Goal: Information Seeking & Learning: Learn about a topic

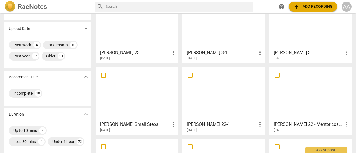
scroll to position [47, 0]
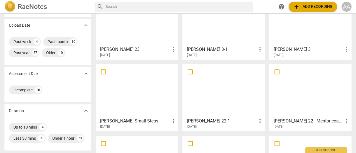
click at [301, 100] on div at bounding box center [311, 90] width 79 height 49
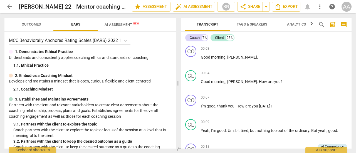
click at [36, 27] on span "Outcomes" at bounding box center [31, 25] width 33 height 8
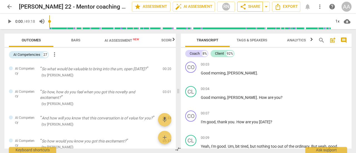
click at [250, 8] on span "share Share" at bounding box center [250, 6] width 21 height 7
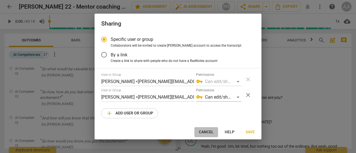
click at [210, 132] on span "Cancel" at bounding box center [206, 133] width 15 height 6
radio input "false"
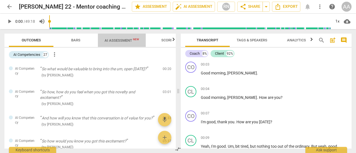
click at [118, 40] on span "AI Assessment New" at bounding box center [122, 40] width 35 height 4
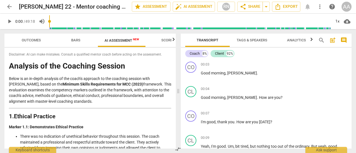
click at [34, 41] on span "Outcomes" at bounding box center [31, 40] width 19 height 4
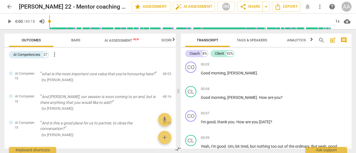
scroll to position [613, 0]
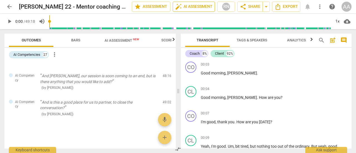
click at [190, 6] on span "auto_fix_high AI Assessment" at bounding box center [193, 6] width 37 height 7
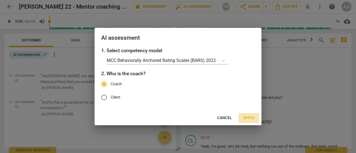
click at [250, 119] on span "Apply" at bounding box center [249, 119] width 12 height 6
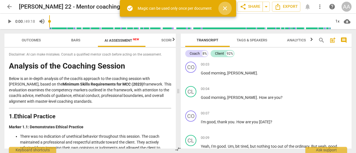
click at [228, 10] on span "close" at bounding box center [225, 8] width 7 height 7
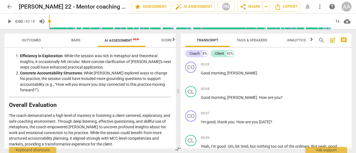
scroll to position [1136, 0]
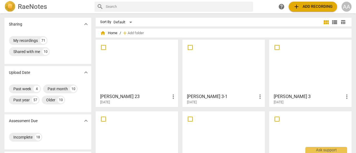
click at [292, 121] on div at bounding box center [311, 138] width 79 height 49
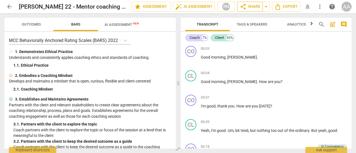
click at [252, 10] on button "share Share" at bounding box center [251, 7] width 26 height 10
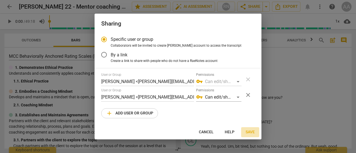
click at [252, 132] on span "Save" at bounding box center [250, 133] width 9 height 6
radio input "false"
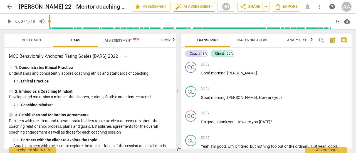
click at [190, 9] on span "auto_fix_high AI Assessment" at bounding box center [193, 6] width 37 height 7
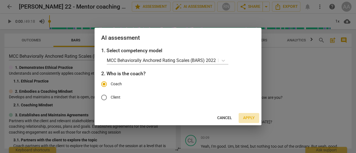
click at [251, 117] on span "Apply" at bounding box center [249, 119] width 12 height 6
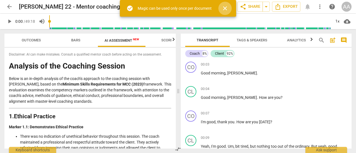
click at [225, 8] on span "close" at bounding box center [225, 8] width 7 height 7
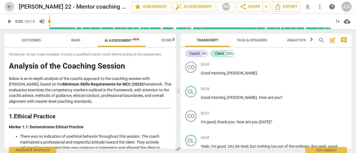
click at [12, 5] on span "arrow_back" at bounding box center [9, 6] width 7 height 7
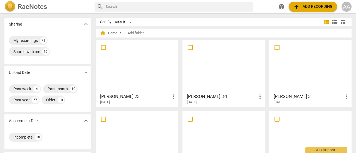
click at [207, 126] on div at bounding box center [224, 138] width 79 height 49
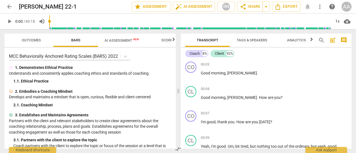
click at [131, 38] on span "AI Assessment New" at bounding box center [122, 40] width 35 height 4
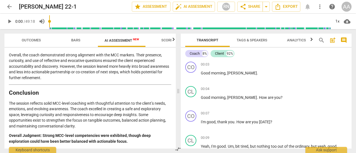
scroll to position [1001, 0]
click at [10, 8] on span "arrow_back" at bounding box center [9, 6] width 7 height 7
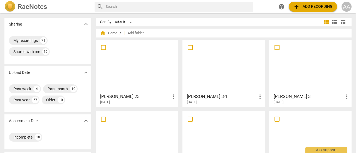
click at [154, 76] on div at bounding box center [137, 66] width 79 height 49
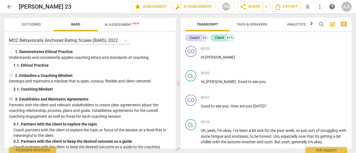
click at [122, 27] on div "arrow_back Victor 23 edit star Assessment auto_fix_high AI Assessment RN share …" at bounding box center [178, 76] width 356 height 153
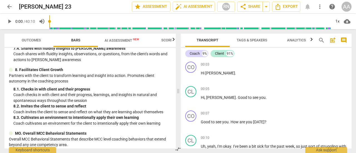
scroll to position [484, 0]
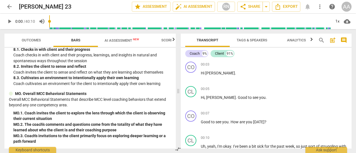
click at [74, 116] on div "MO. 1. Coach invites the client to explore the lens through which the client is…" at bounding box center [92, 116] width 158 height 11
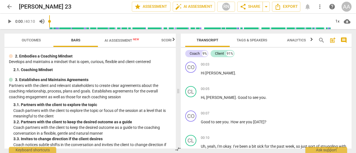
scroll to position [0, 0]
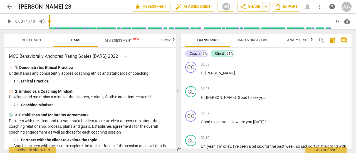
click at [112, 40] on span "AI Assessment New" at bounding box center [122, 40] width 35 height 4
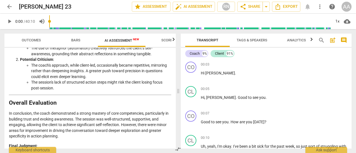
scroll to position [949, 0]
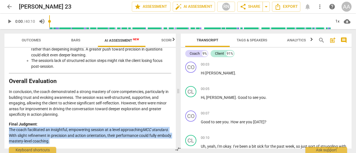
drag, startPoint x: 9, startPoint y: 130, endPoint x: 75, endPoint y: 143, distance: 66.4
click at [75, 143] on p "Final Judgment : The coach facilitated an insightful, empowering session at a l…" at bounding box center [90, 133] width 163 height 23
copy p "The coach facilitated an insightful, empowering session at a level approaching …"
click at [10, 6] on span "arrow_back" at bounding box center [9, 6] width 7 height 7
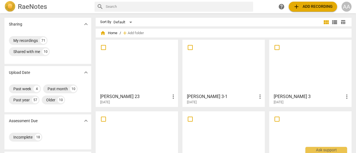
click at [292, 79] on div at bounding box center [311, 66] width 79 height 49
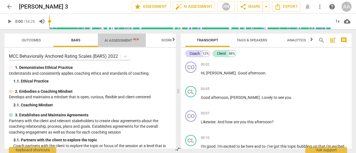
click at [125, 39] on span "AI Assessment New" at bounding box center [122, 40] width 35 height 4
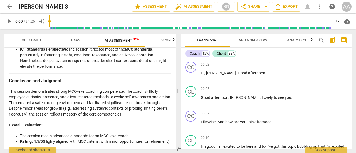
scroll to position [1003, 0]
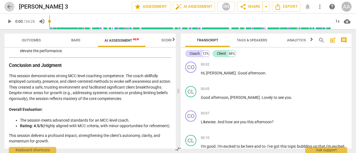
click at [11, 9] on span "arrow_back" at bounding box center [9, 6] width 7 height 7
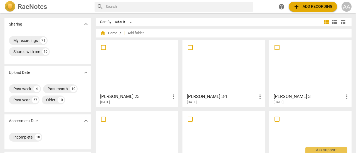
click at [228, 82] on div at bounding box center [224, 66] width 79 height 49
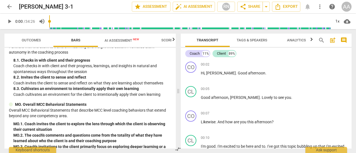
scroll to position [484, 0]
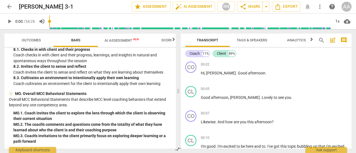
click at [125, 41] on span "AI Assessment New" at bounding box center [122, 40] width 35 height 4
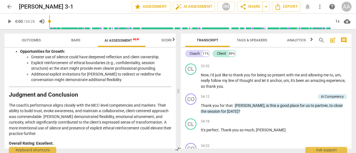
scroll to position [2422, 0]
